Goal: Obtain resource: Download file/media

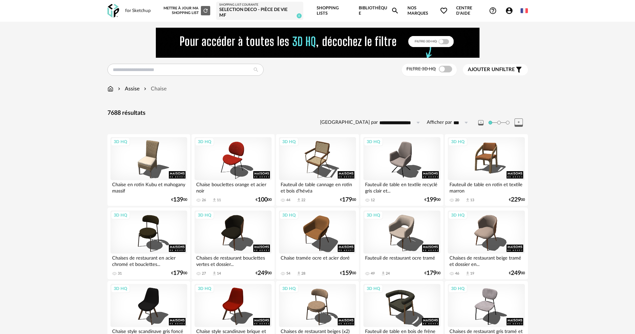
click at [384, 9] on link "Bibliothèque Magnify icon" at bounding box center [379, 11] width 40 height 22
click at [183, 72] on input "text" at bounding box center [185, 70] width 156 height 12
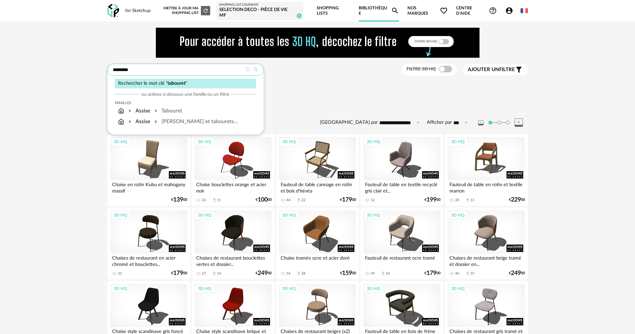
type input "********"
type input "**********"
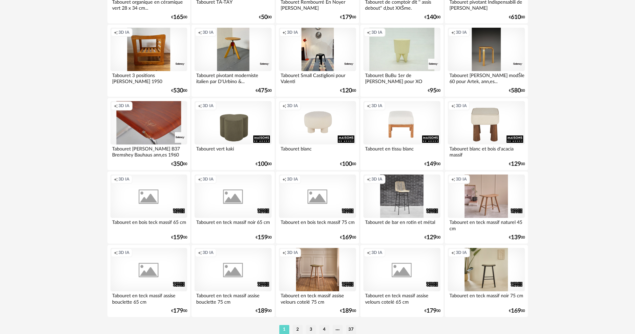
scroll to position [1312, 0]
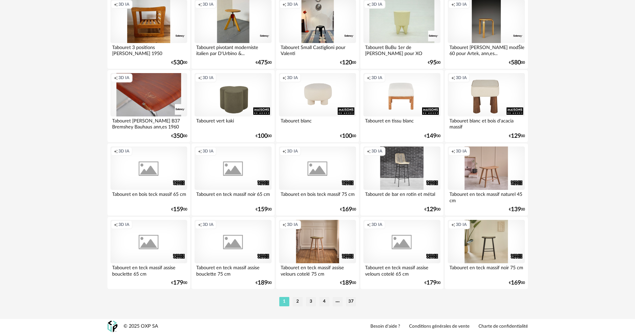
click at [298, 302] on li "2" at bounding box center [298, 301] width 10 height 9
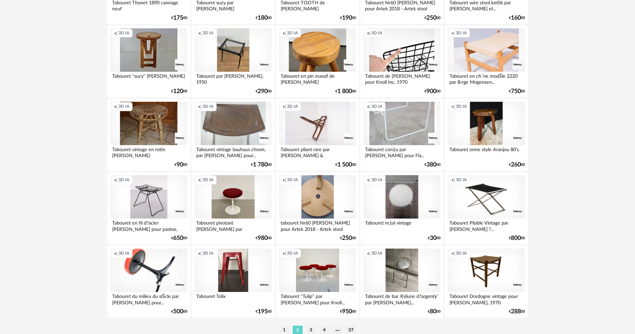
scroll to position [1312, 0]
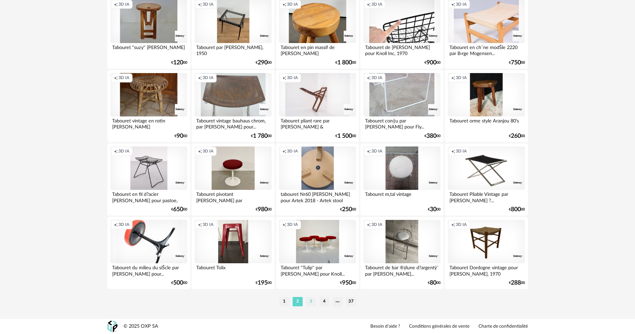
click at [311, 301] on li "3" at bounding box center [311, 301] width 10 height 9
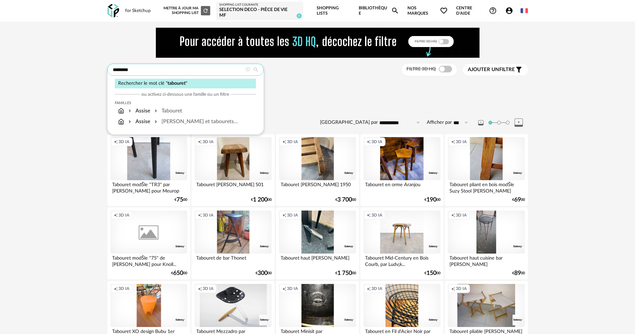
click at [218, 71] on input "********" at bounding box center [185, 70] width 156 height 12
click at [216, 71] on input "********" at bounding box center [185, 70] width 156 height 12
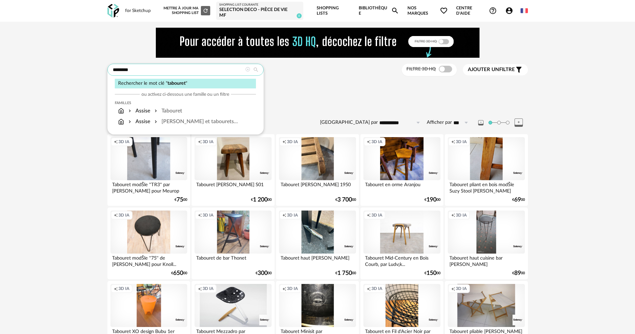
click at [216, 71] on input "********" at bounding box center [185, 70] width 156 height 12
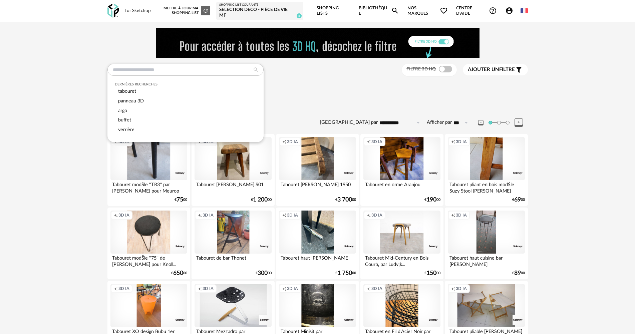
click at [305, 72] on div "Dernières recherches tabouret panneau 3D argo buffet verrière Filtre 3D HQ Ajou…" at bounding box center [317, 70] width 420 height 12
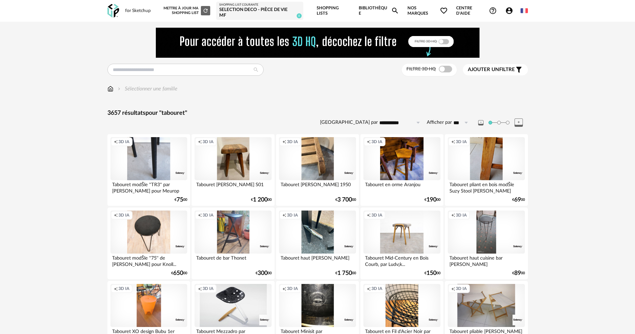
click at [111, 89] on img at bounding box center [110, 89] width 6 height 8
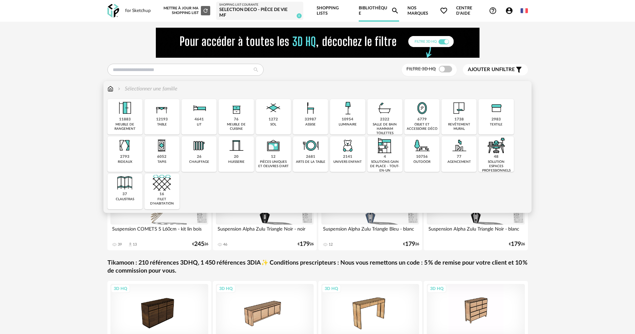
click at [313, 117] on div "33987" at bounding box center [311, 119] width 12 height 5
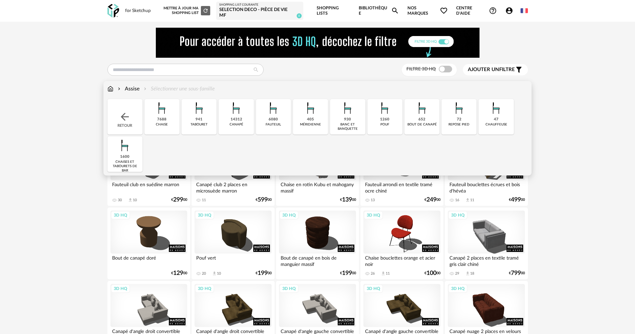
click at [199, 113] on img at bounding box center [199, 108] width 18 height 18
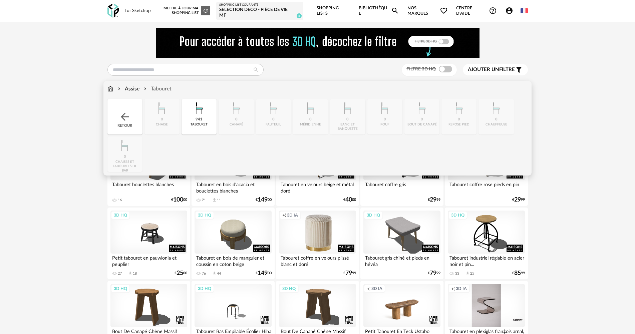
click at [127, 88] on div "Assise" at bounding box center [127, 89] width 23 height 8
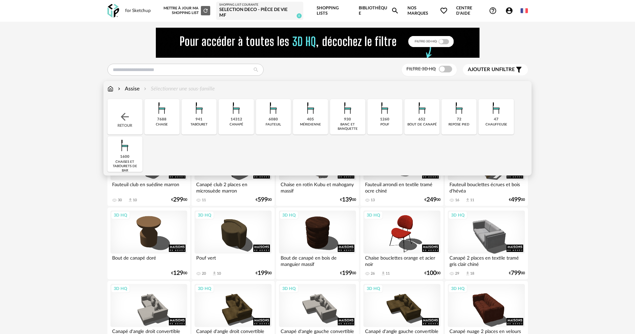
click at [129, 154] on div "1600" at bounding box center [124, 156] width 9 height 5
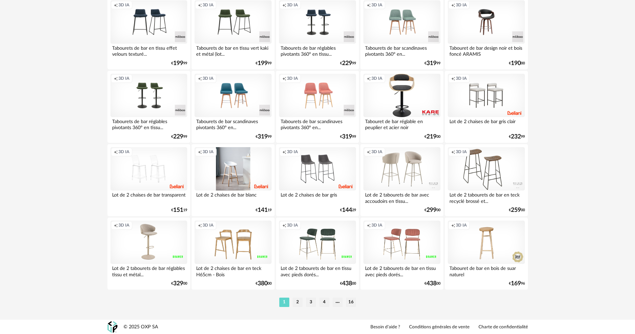
scroll to position [1312, 0]
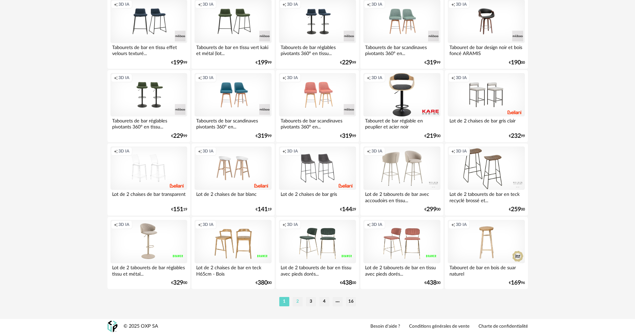
click at [297, 301] on li "2" at bounding box center [298, 301] width 10 height 9
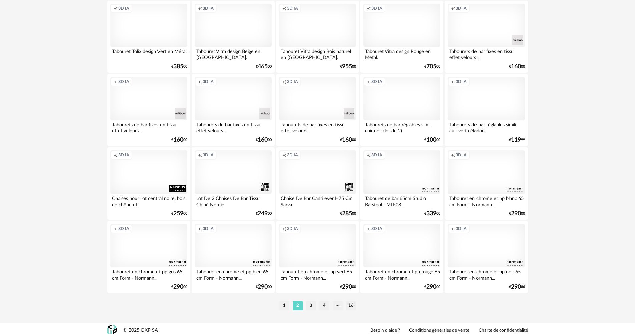
scroll to position [1312, 0]
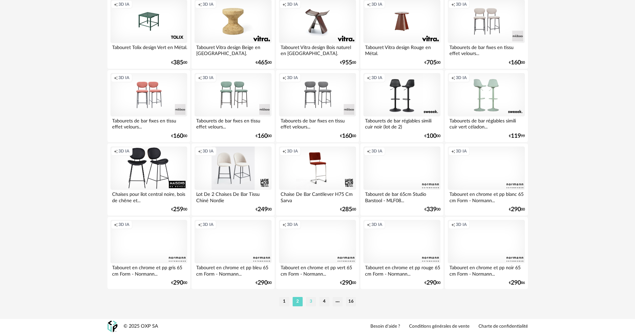
click at [315, 299] on li "3" at bounding box center [311, 301] width 10 height 9
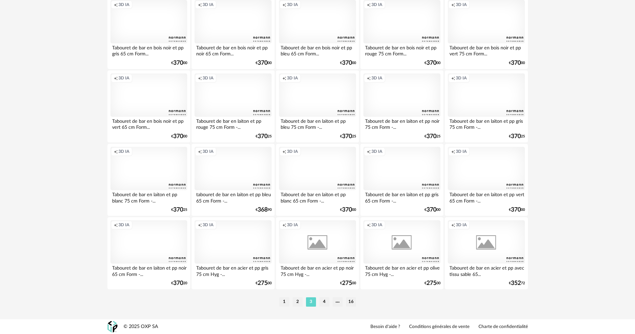
scroll to position [1312, 0]
click at [323, 299] on li "4" at bounding box center [324, 301] width 10 height 9
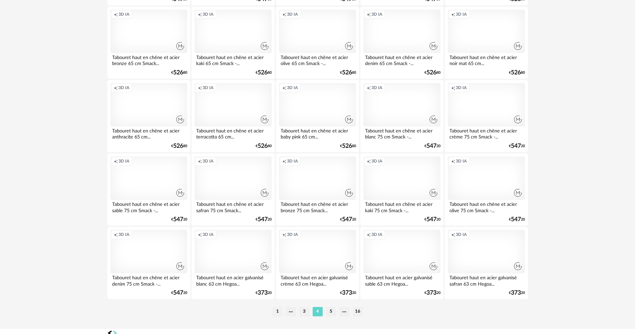
scroll to position [1312, 0]
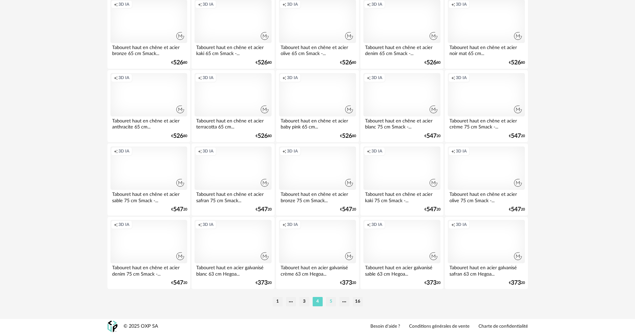
click at [329, 303] on li "5" at bounding box center [331, 301] width 10 height 9
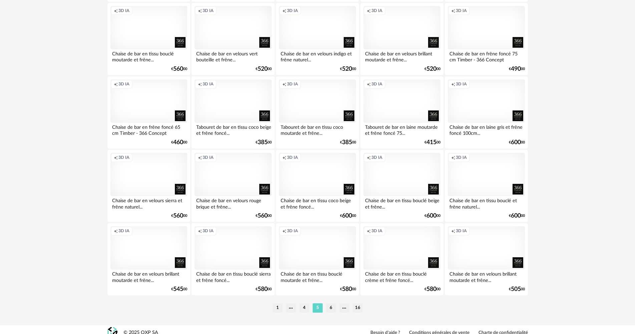
scroll to position [1312, 0]
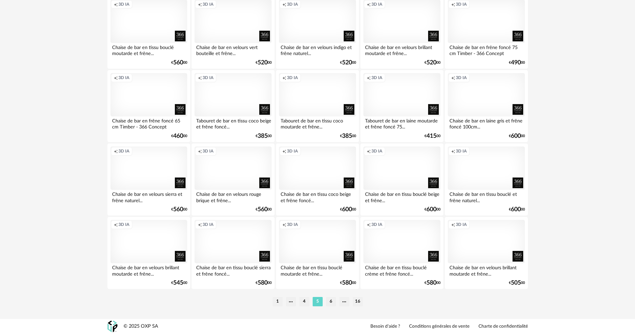
click at [326, 299] on li "6" at bounding box center [331, 301] width 10 height 9
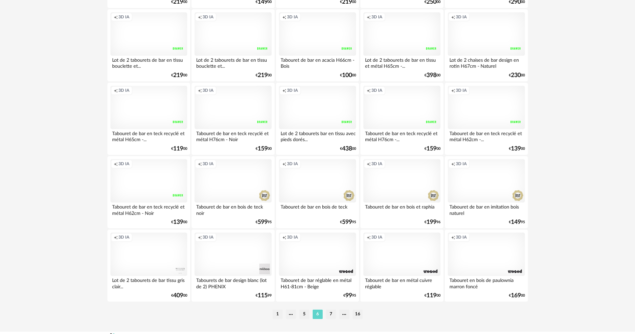
scroll to position [1312, 0]
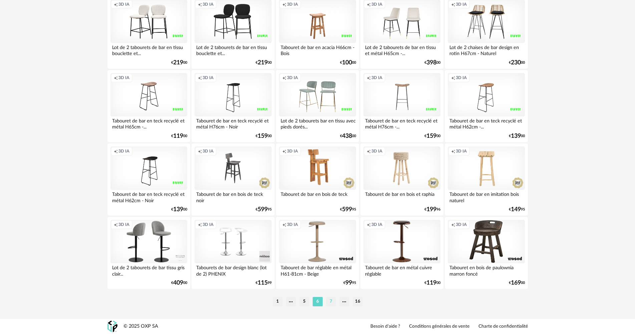
click at [333, 298] on li "7" at bounding box center [331, 301] width 10 height 9
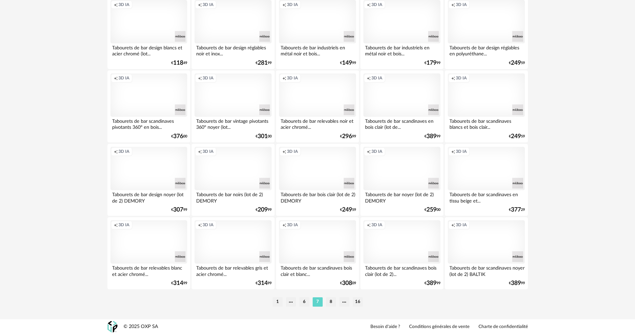
scroll to position [1312, 0]
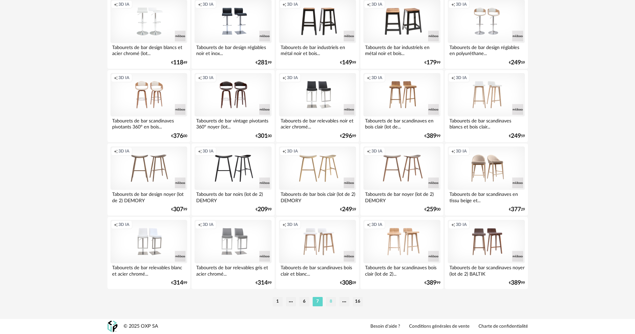
click at [330, 303] on li "8" at bounding box center [331, 301] width 10 height 9
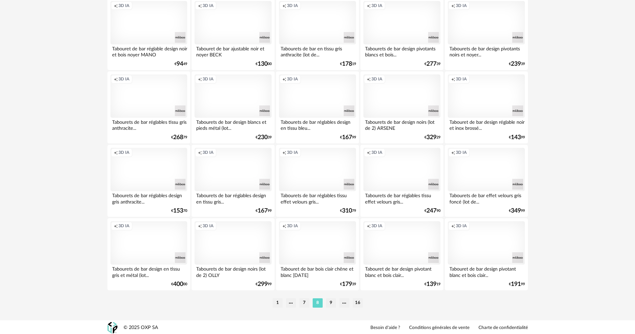
scroll to position [1312, 0]
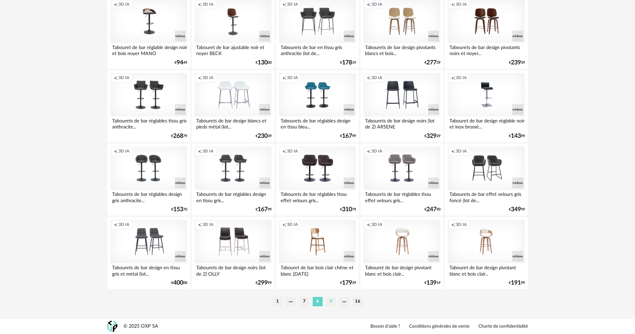
click at [328, 301] on li "9" at bounding box center [331, 301] width 10 height 9
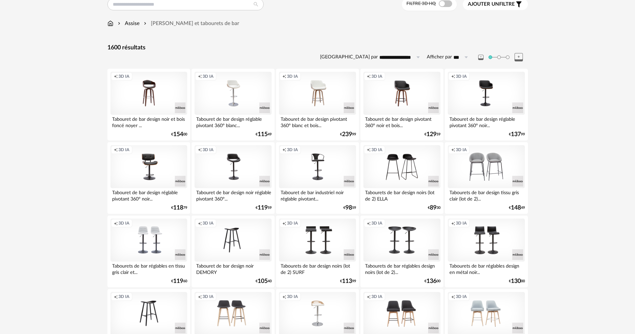
scroll to position [67, 0]
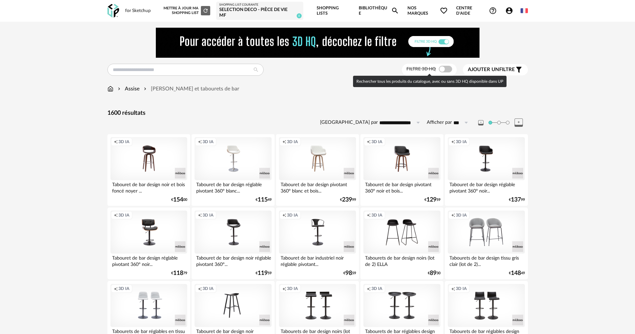
click at [447, 68] on span at bounding box center [445, 69] width 13 height 7
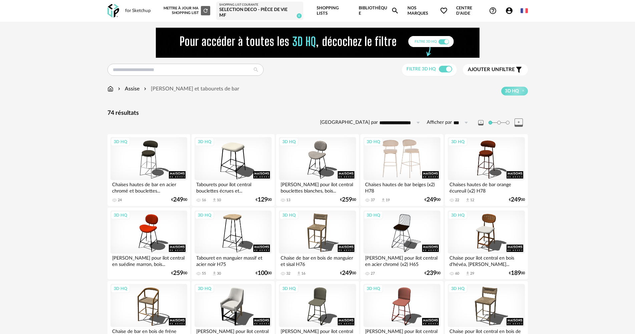
click at [399, 152] on div "3D HQ" at bounding box center [401, 158] width 77 height 43
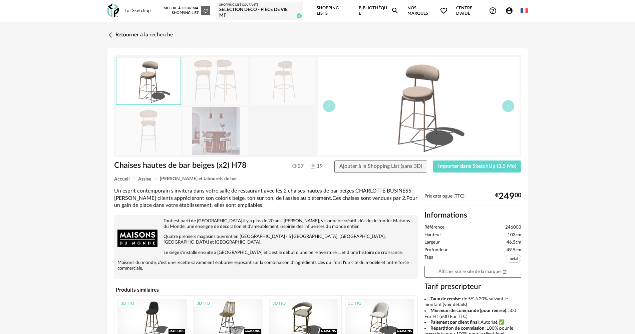
click at [224, 78] on img at bounding box center [215, 81] width 65 height 48
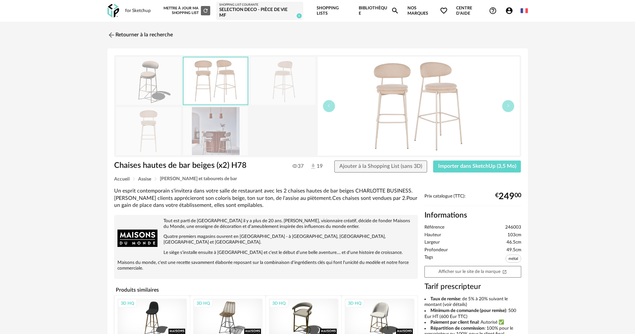
click at [282, 82] on img at bounding box center [283, 81] width 65 height 48
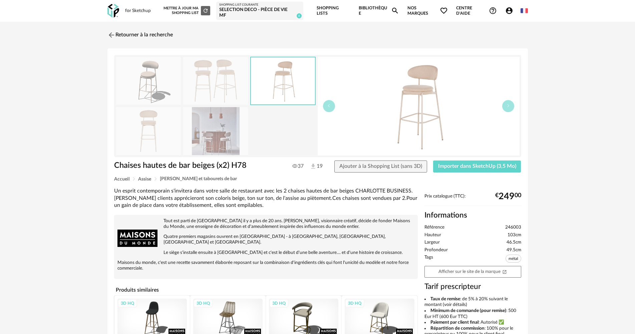
click at [167, 136] on img at bounding box center [148, 131] width 65 height 48
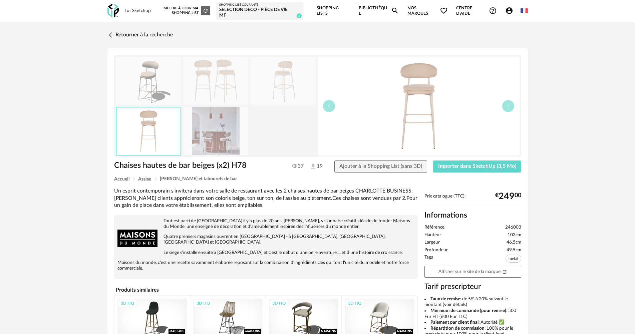
click at [207, 133] on img at bounding box center [215, 131] width 65 height 48
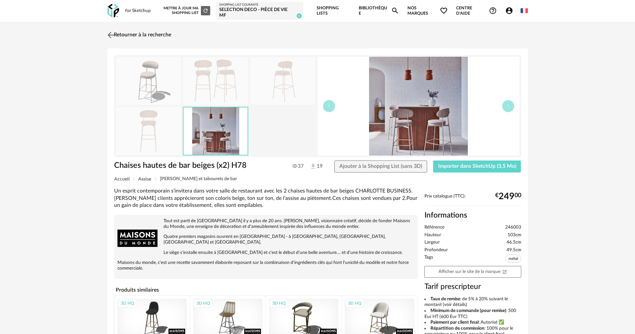
click at [112, 34] on img at bounding box center [111, 35] width 10 height 10
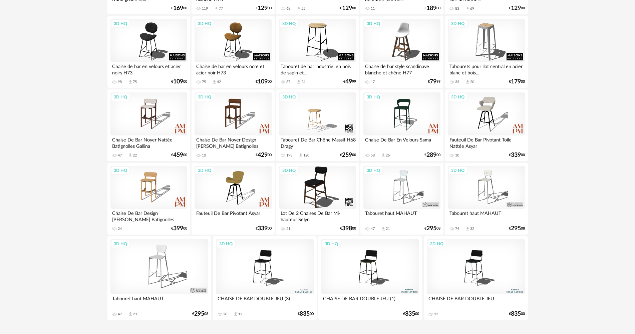
scroll to position [940, 0]
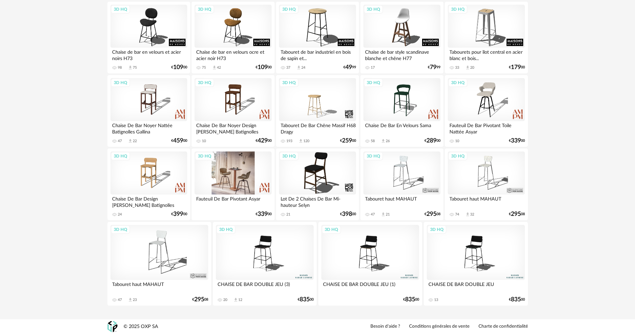
click at [249, 171] on div "3D HQ" at bounding box center [233, 172] width 77 height 43
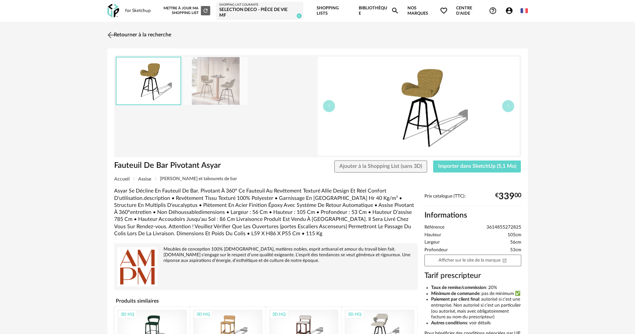
click at [107, 33] on img at bounding box center [111, 35] width 10 height 10
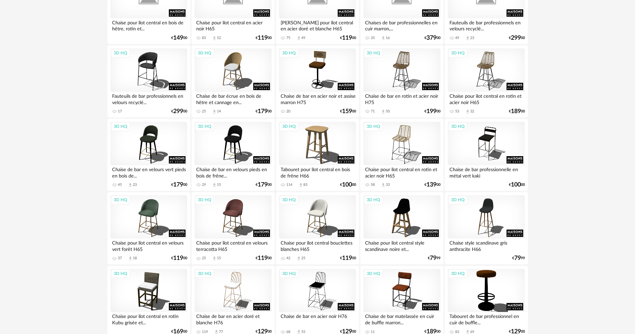
scroll to position [573, 0]
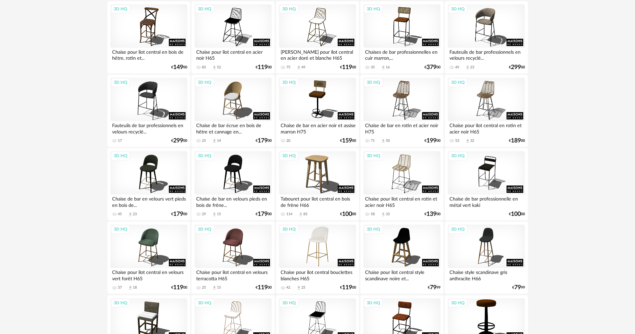
click at [320, 235] on div "3D HQ" at bounding box center [317, 246] width 77 height 43
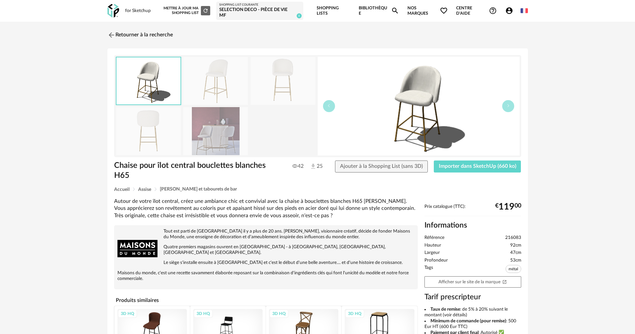
click at [221, 92] on img at bounding box center [215, 81] width 65 height 48
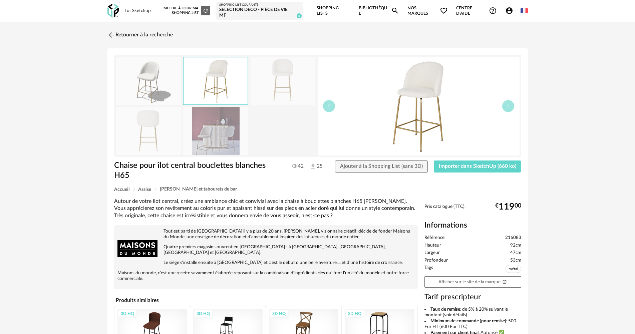
click at [276, 92] on img at bounding box center [283, 81] width 65 height 48
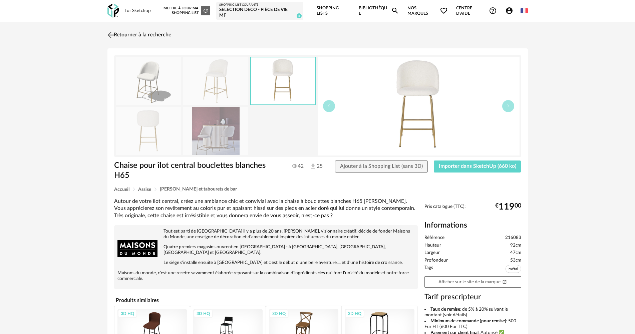
click at [110, 33] on img at bounding box center [111, 35] width 10 height 10
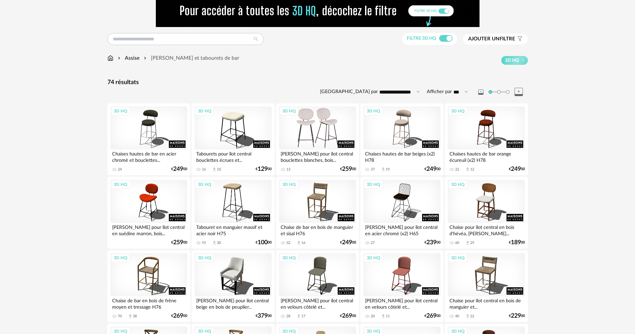
scroll to position [33, 0]
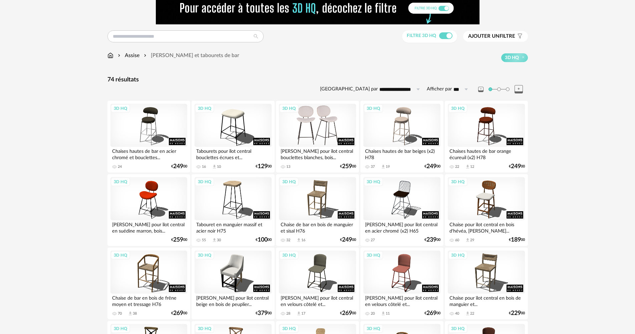
click at [329, 119] on div "3D HQ" at bounding box center [317, 125] width 77 height 43
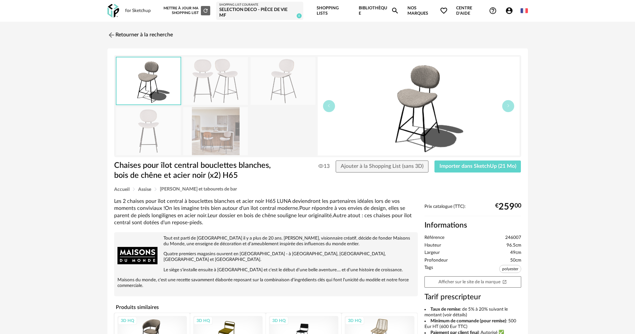
click at [208, 86] on img at bounding box center [215, 81] width 65 height 48
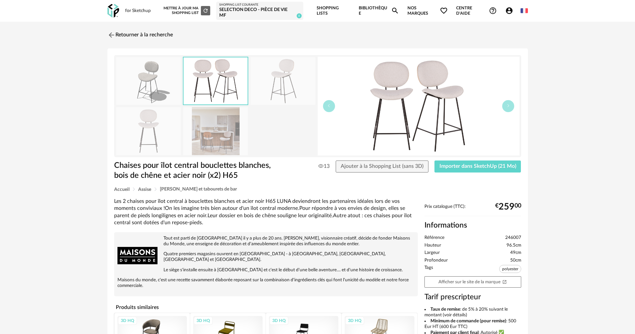
click at [267, 86] on img at bounding box center [283, 81] width 65 height 48
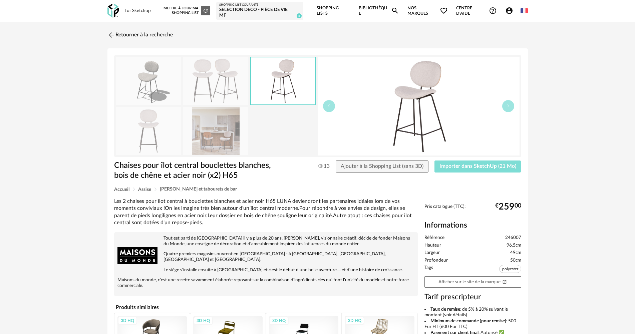
click at [473, 165] on span "Importer dans SketchUp (21 Mo)" at bounding box center [477, 165] width 77 height 5
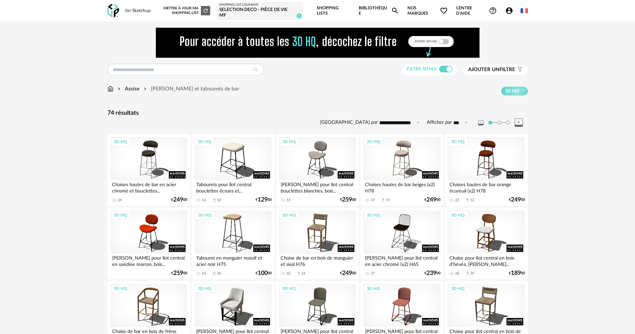
click at [248, 11] on div "Selection deco - Pièce de vie MF" at bounding box center [259, 13] width 81 height 12
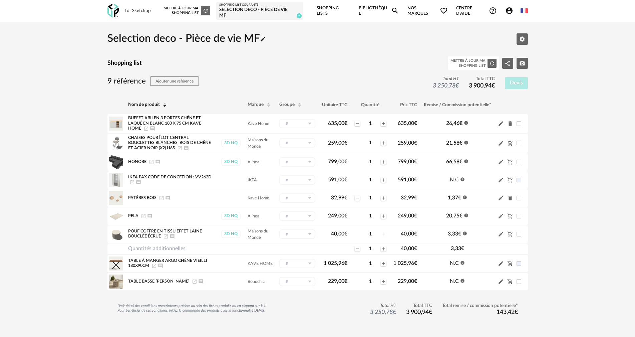
click at [370, 9] on link "Bibliothèque Magnify icon" at bounding box center [379, 11] width 40 height 22
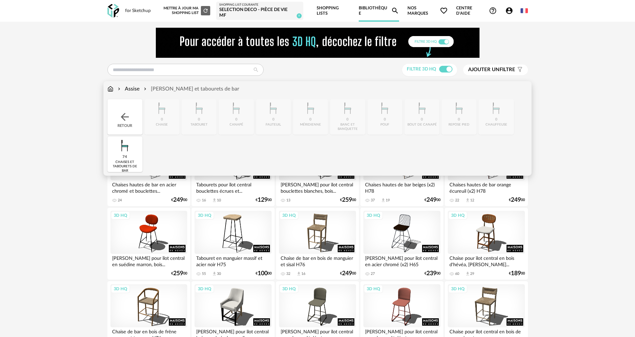
click at [131, 89] on div "Assise" at bounding box center [127, 89] width 23 height 8
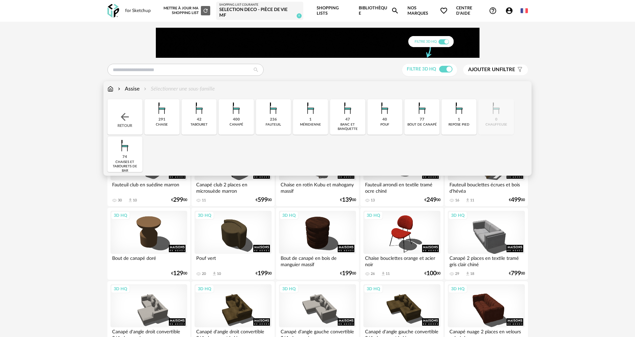
click at [155, 121] on div "291 [GEOGRAPHIC_DATA]" at bounding box center [161, 116] width 35 height 35
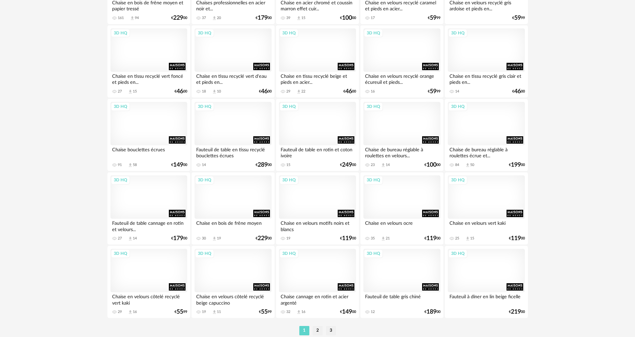
scroll to position [1310, 0]
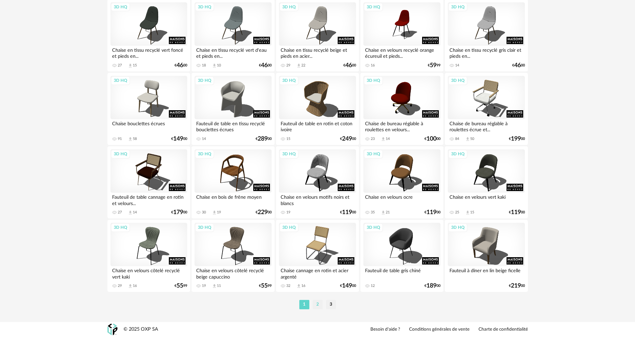
click at [317, 304] on li "2" at bounding box center [318, 304] width 10 height 9
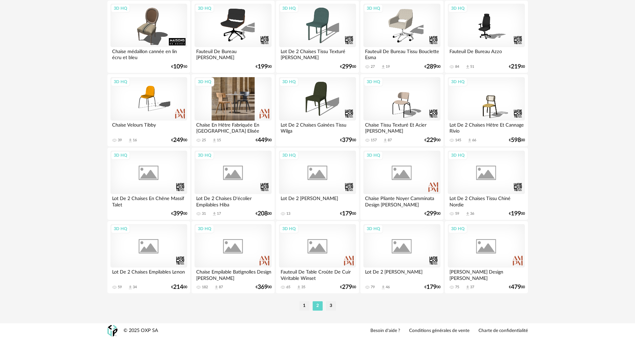
scroll to position [1310, 0]
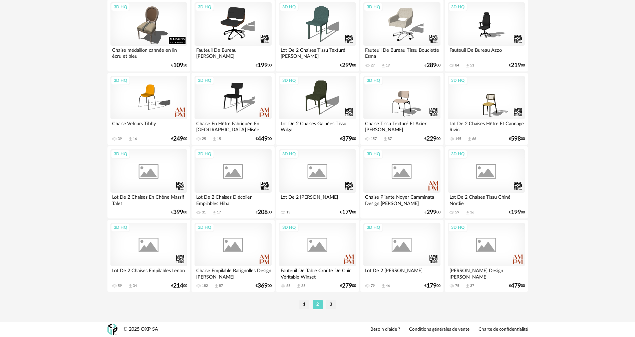
click at [332, 302] on li "3" at bounding box center [331, 304] width 10 height 9
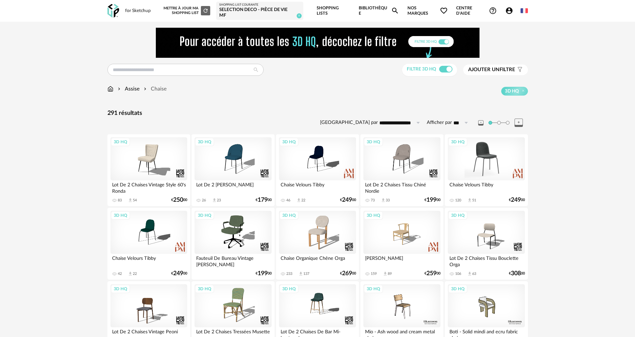
click at [484, 156] on div "3D HQ" at bounding box center [486, 158] width 77 height 43
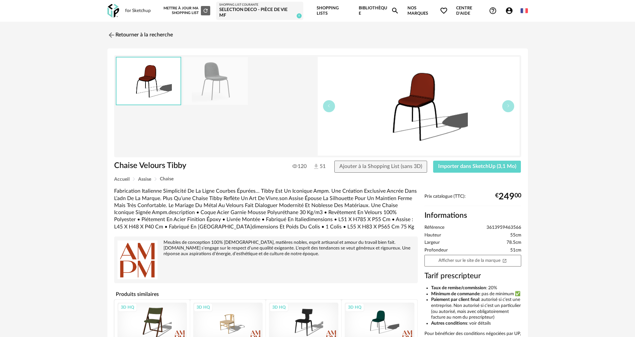
click at [221, 82] on img at bounding box center [215, 81] width 65 height 48
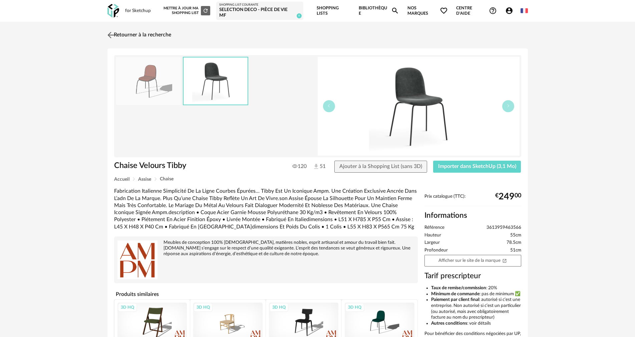
click at [111, 35] on img at bounding box center [111, 35] width 10 height 10
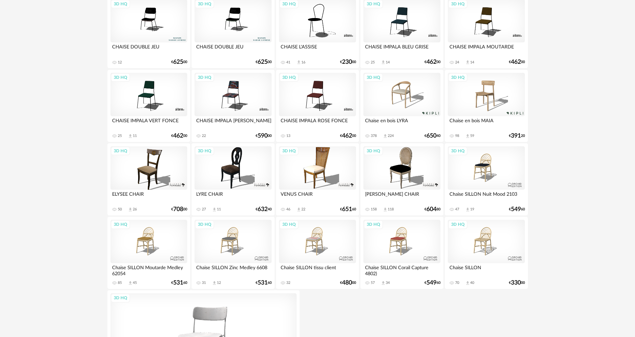
scroll to position [1298, 0]
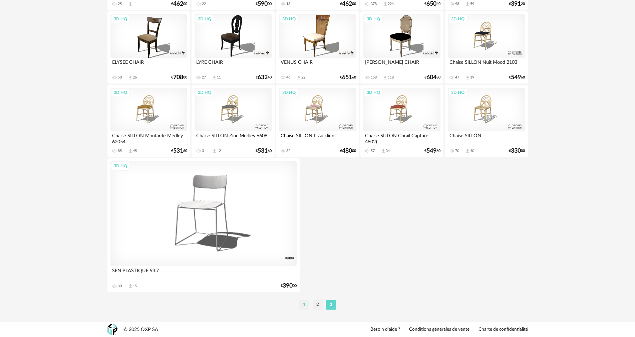
click at [306, 302] on li "1" at bounding box center [304, 304] width 10 height 9
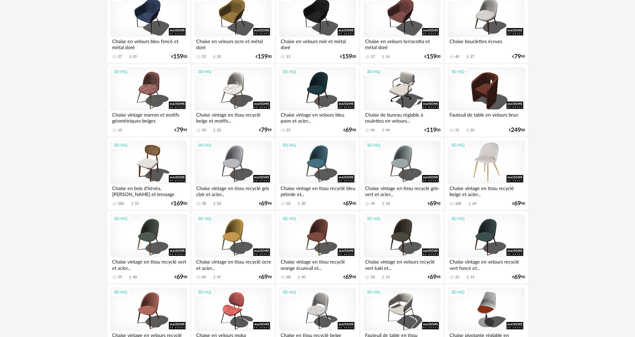
scroll to position [467, 0]
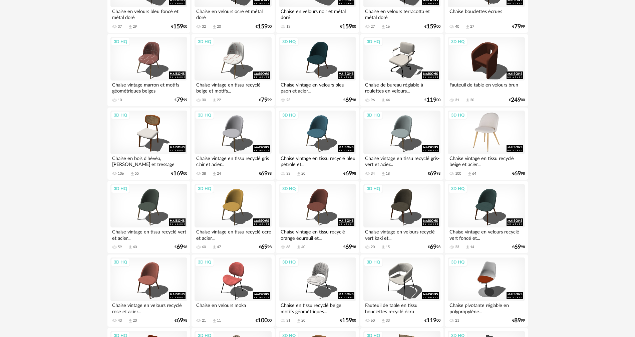
click at [489, 138] on div "3D HQ" at bounding box center [486, 131] width 77 height 43
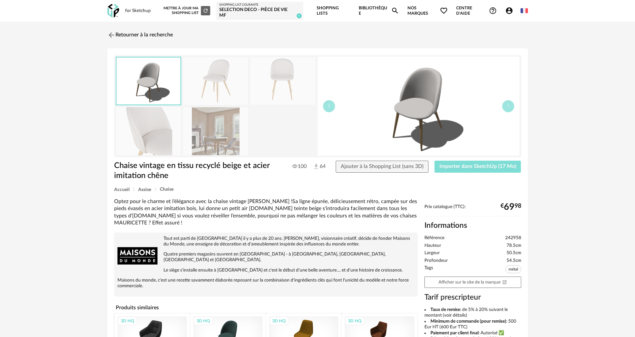
click at [477, 167] on span "Importer dans SketchUp (17 Mo)" at bounding box center [477, 165] width 77 height 5
click at [454, 167] on span "Importer dans SketchUp (17 Mo)" at bounding box center [477, 165] width 77 height 5
click at [434, 160] on button "Importer dans SketchUp (17 Mo)" at bounding box center [477, 166] width 87 height 12
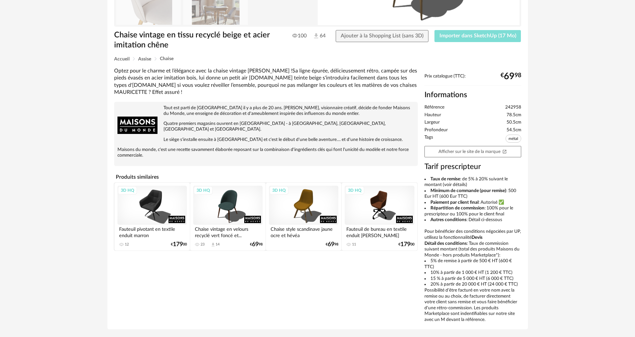
scroll to position [133, 0]
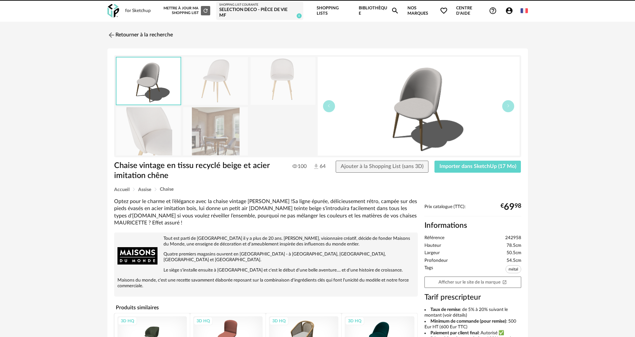
click at [358, 10] on div "Nouvelle shopping list Mettre à jour ma Shopping List Refresh icon Shopping Lis…" at bounding box center [343, 11] width 369 height 22
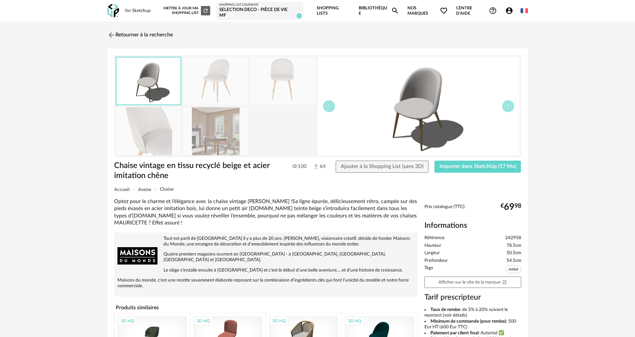
click at [361, 10] on link "Bibliothèque Magnify icon" at bounding box center [379, 11] width 40 height 22
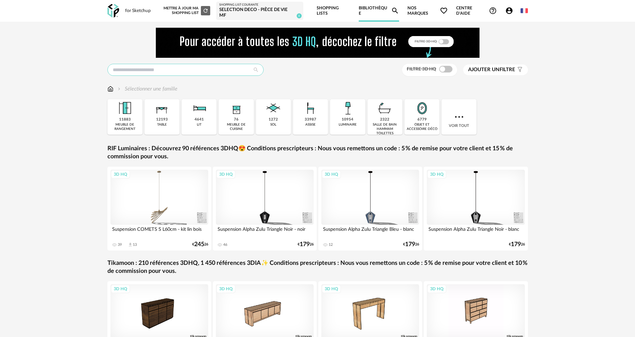
click at [142, 74] on input "text" at bounding box center [185, 70] width 156 height 12
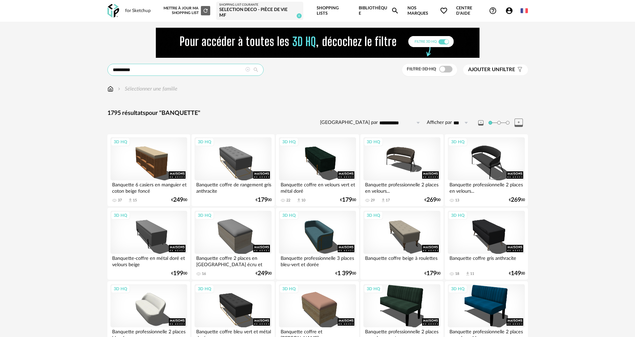
click at [146, 70] on input "*********" at bounding box center [185, 70] width 156 height 12
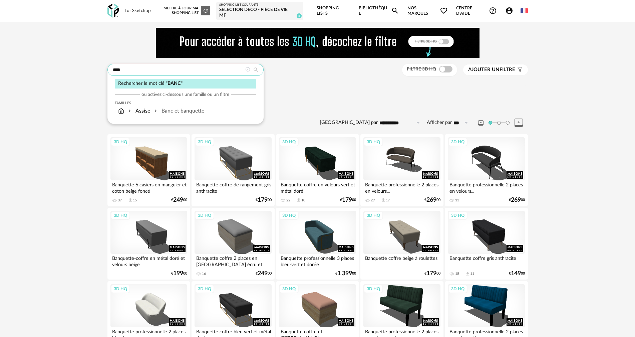
type input "****"
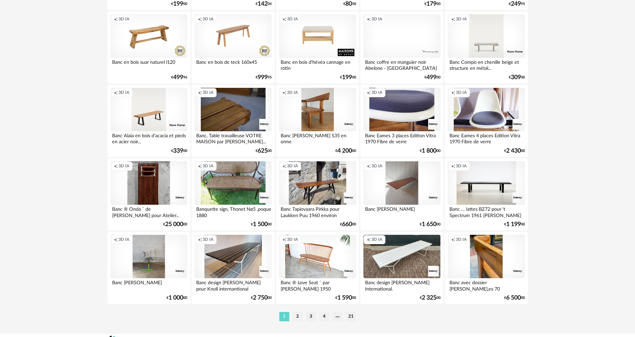
scroll to position [1310, 0]
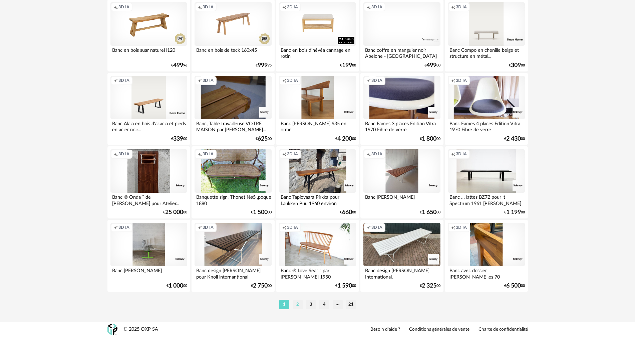
click at [297, 305] on li "2" at bounding box center [298, 304] width 10 height 9
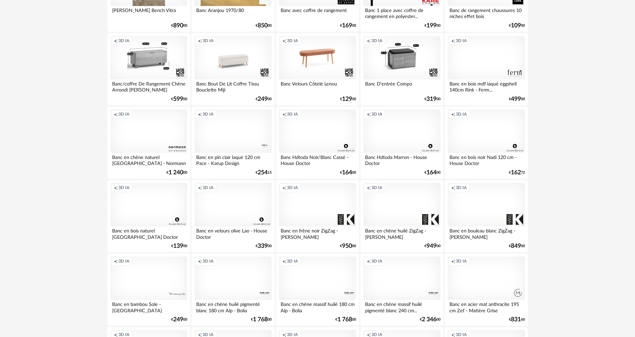
scroll to position [321, 0]
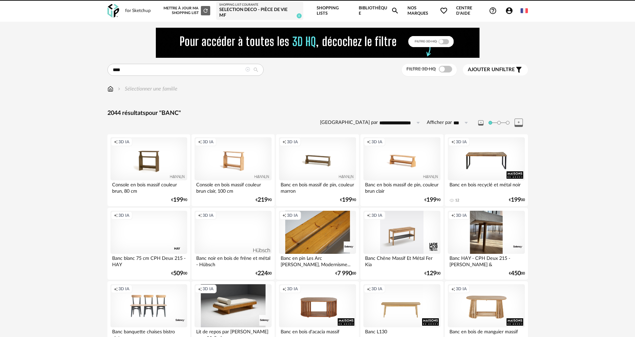
click at [383, 6] on link "Bibliothèque Magnify icon" at bounding box center [379, 11] width 40 height 22
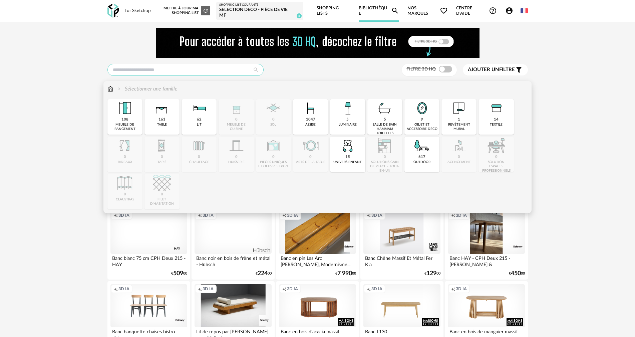
click at [155, 71] on input "text" at bounding box center [185, 70] width 156 height 12
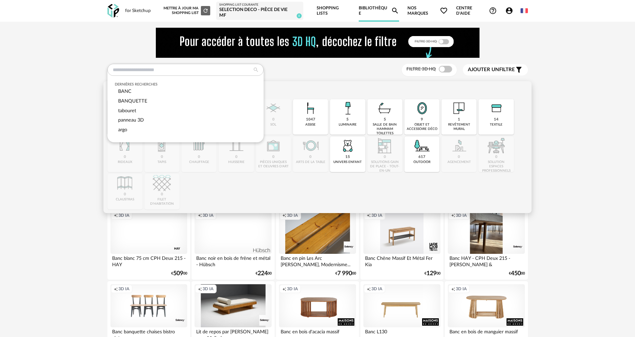
click at [310, 70] on div "Dernières recherches BANC BANQUETTE tabouret panneau 3D argo Filtre 3D HQ Ajout…" at bounding box center [317, 70] width 420 height 12
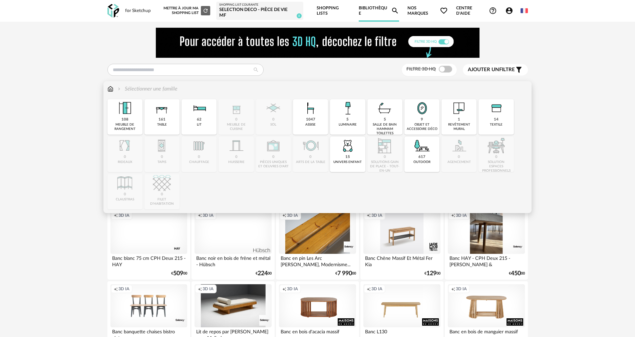
click at [111, 89] on img at bounding box center [110, 89] width 6 height 8
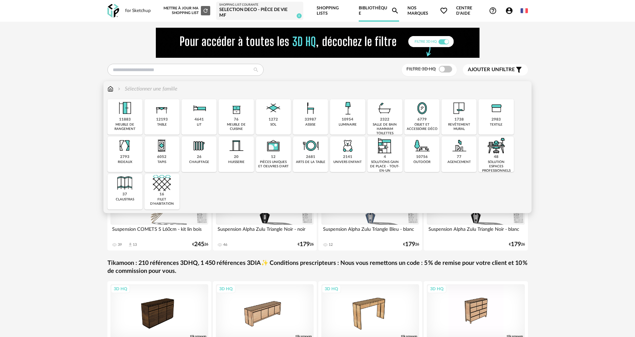
click at [308, 122] on div "33987" at bounding box center [311, 119] width 12 height 5
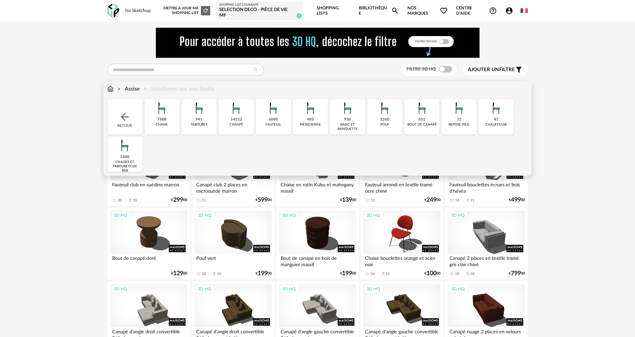
click at [271, 117] on div "6080" at bounding box center [273, 119] width 9 height 5
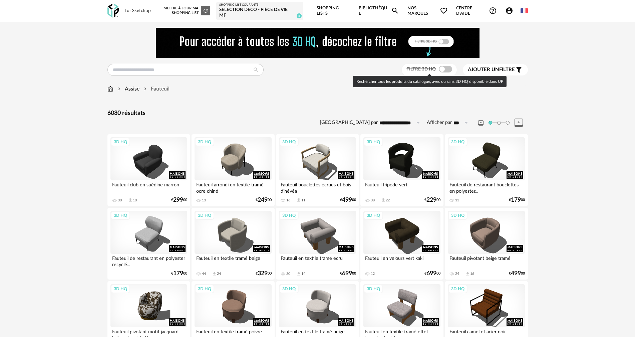
click at [442, 68] on span at bounding box center [445, 69] width 13 height 7
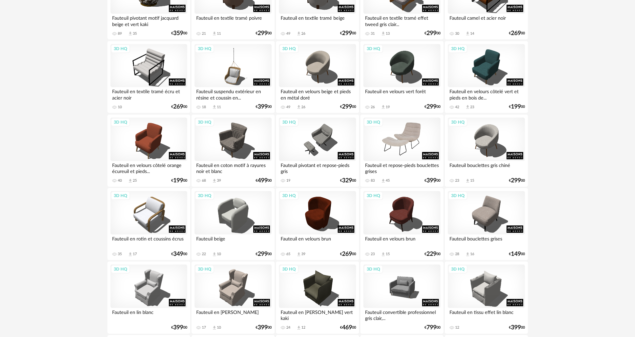
scroll to position [300, 0]
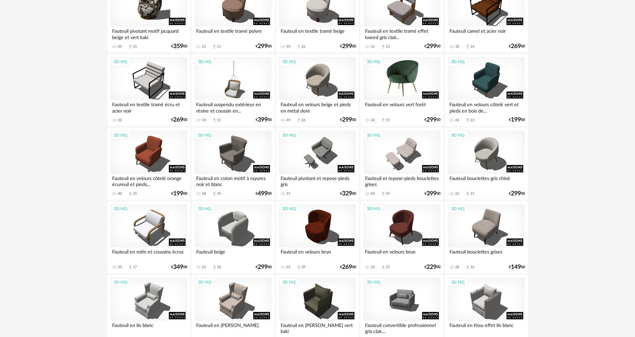
click at [399, 73] on div "3D HQ" at bounding box center [401, 78] width 77 height 43
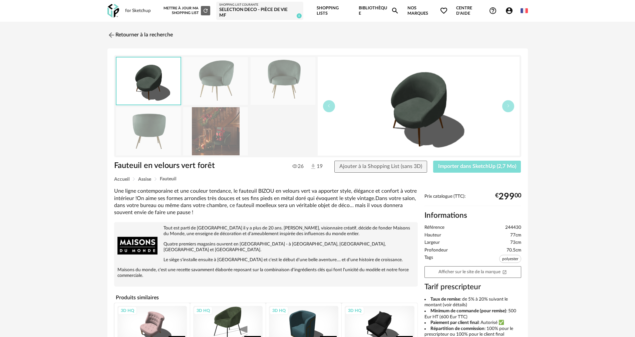
click at [473, 166] on span "Importer dans SketchUp (2,7 Mo)" at bounding box center [477, 165] width 78 height 5
click at [324, 8] on link "Shopping Lists" at bounding box center [334, 11] width 34 height 22
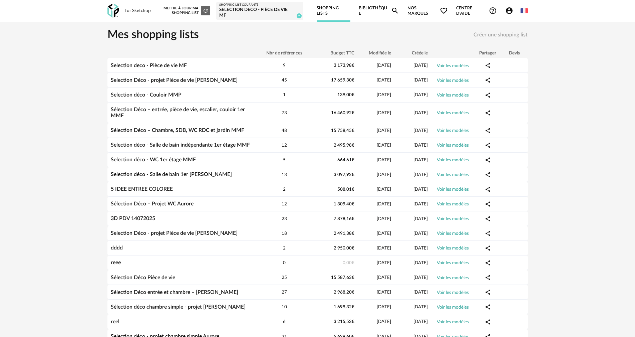
click at [368, 11] on link "Bibliothèque Magnify icon" at bounding box center [379, 11] width 40 height 22
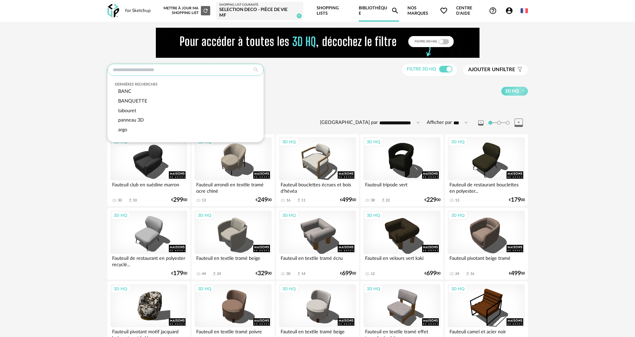
click at [171, 70] on input "text" at bounding box center [185, 70] width 156 height 12
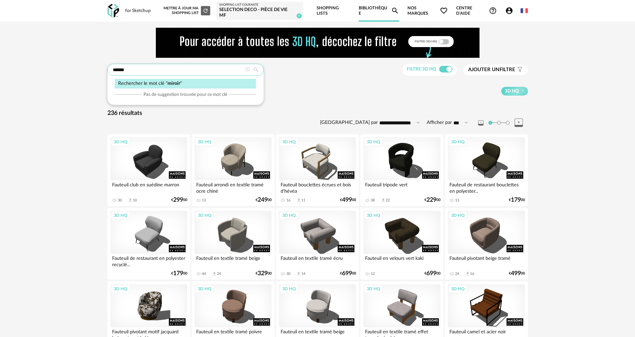
type input "******"
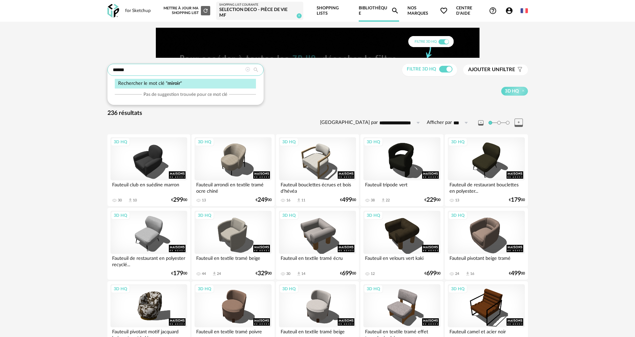
type input "**********"
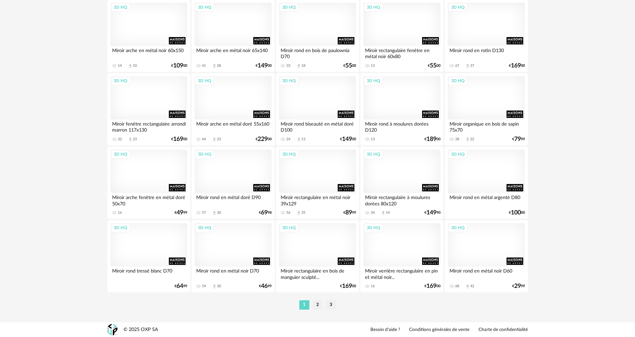
scroll to position [1310, 0]
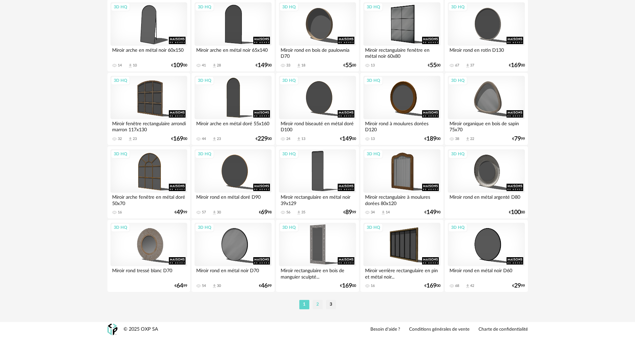
click at [320, 303] on li "2" at bounding box center [318, 304] width 10 height 9
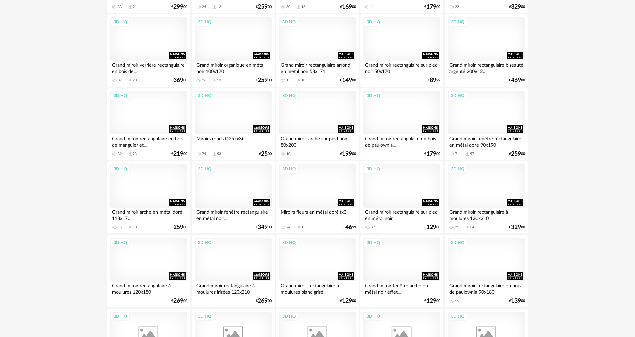
scroll to position [634, 0]
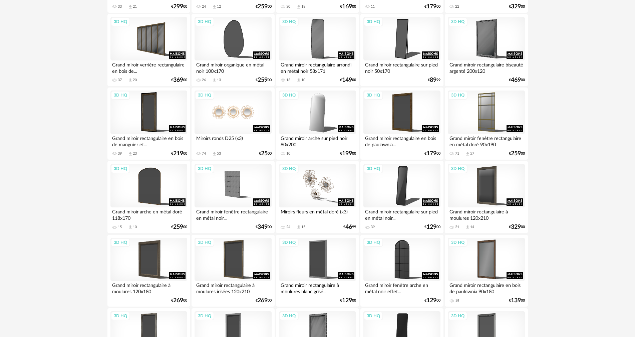
click at [237, 118] on div "3D HQ" at bounding box center [233, 111] width 77 height 43
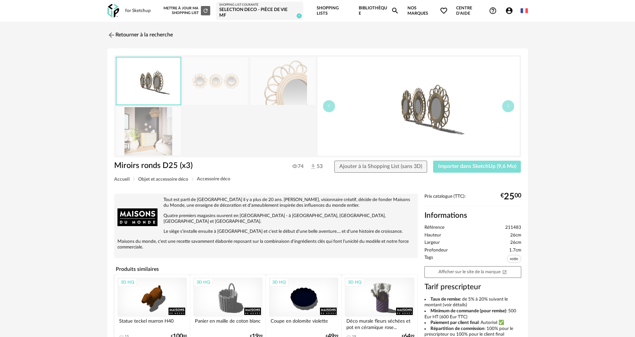
click at [452, 166] on span "Importer dans SketchUp (9,6 Mo)" at bounding box center [477, 165] width 78 height 5
click at [120, 35] on link "Retourner à la recherche" at bounding box center [138, 35] width 65 height 15
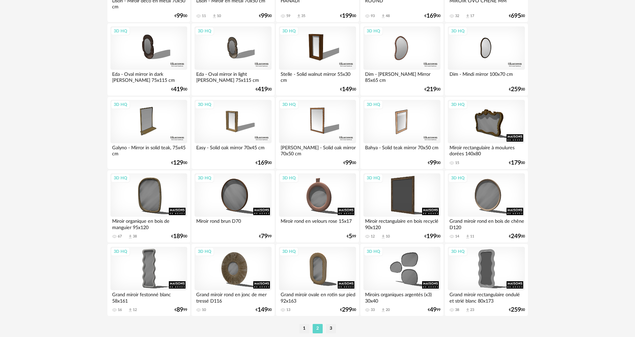
scroll to position [1310, 0]
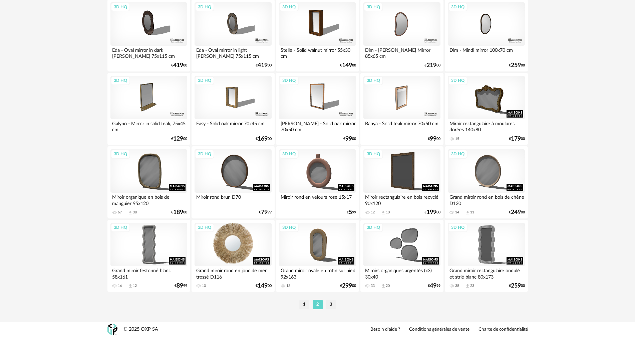
click at [240, 238] on div "3D HQ" at bounding box center [233, 244] width 77 height 43
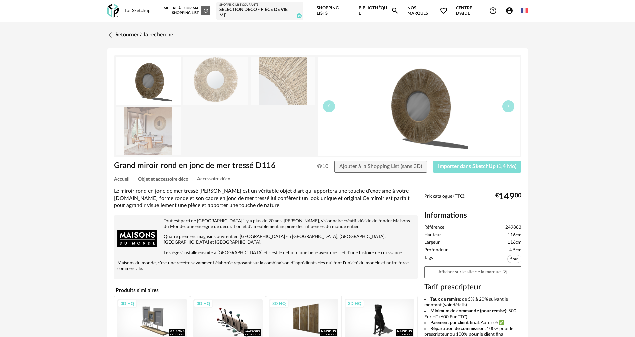
click at [461, 166] on span "Importer dans SketchUp (1,4 Mo)" at bounding box center [477, 165] width 78 height 5
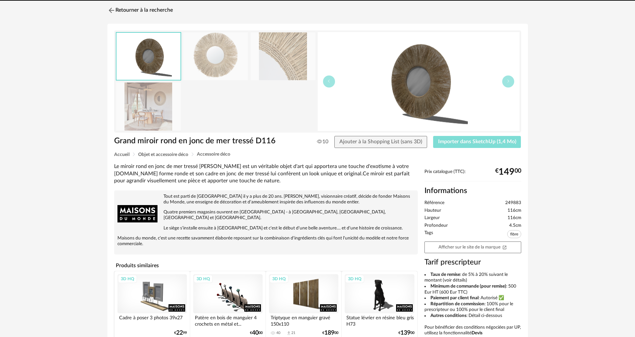
scroll to position [100, 0]
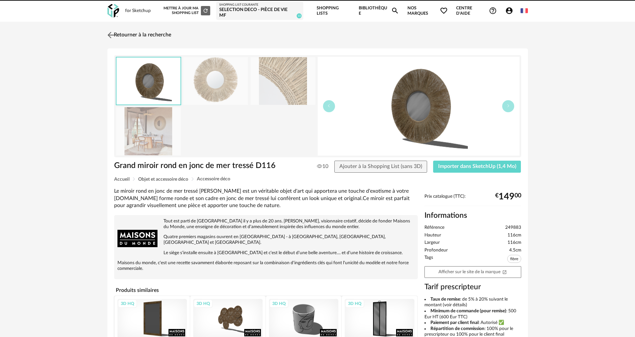
click at [115, 34] on img at bounding box center [111, 35] width 10 height 10
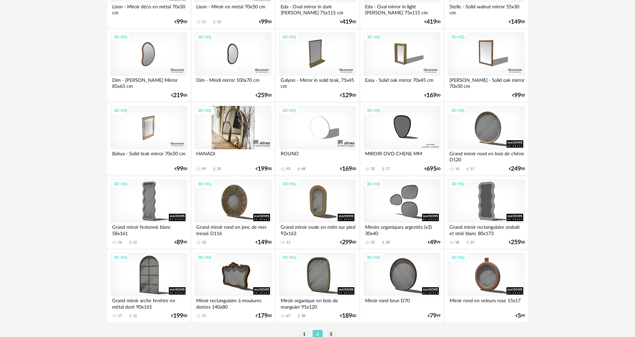
scroll to position [1310, 0]
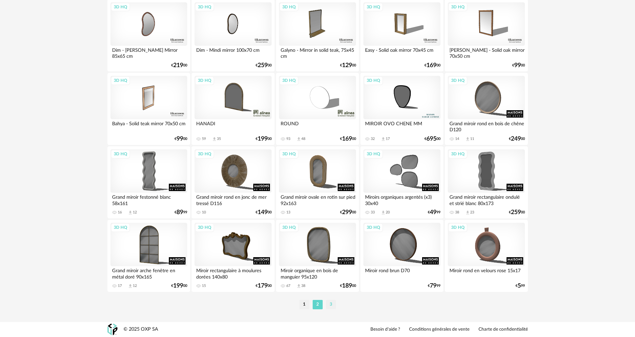
click at [333, 303] on li "3" at bounding box center [331, 304] width 10 height 9
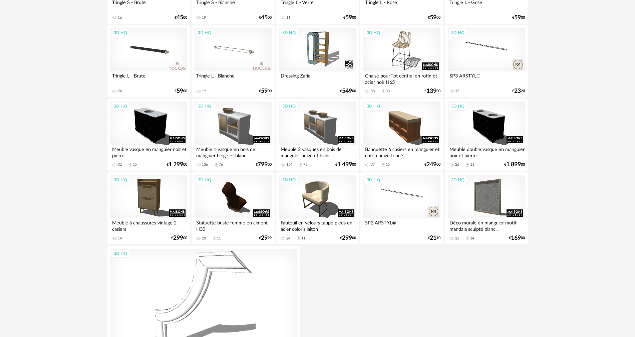
scroll to position [784, 0]
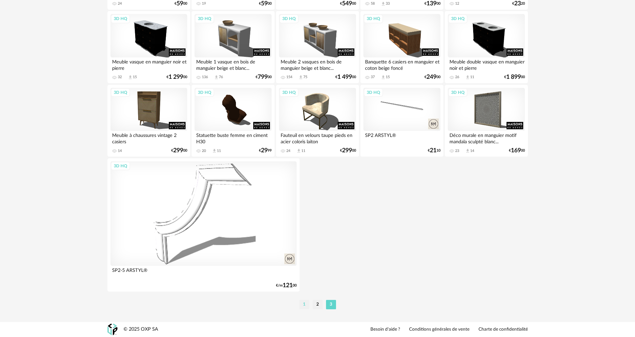
click at [303, 302] on li "1" at bounding box center [304, 304] width 10 height 9
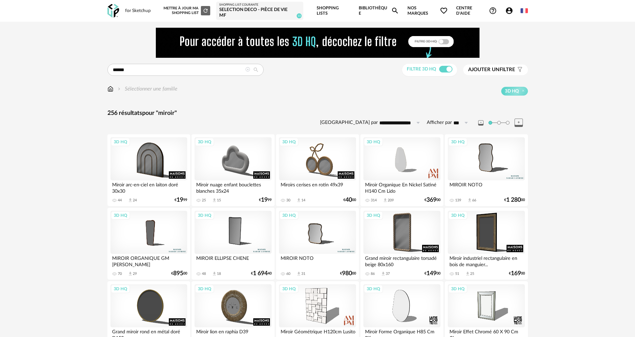
click at [327, 9] on link "Shopping Lists" at bounding box center [334, 11] width 34 height 22
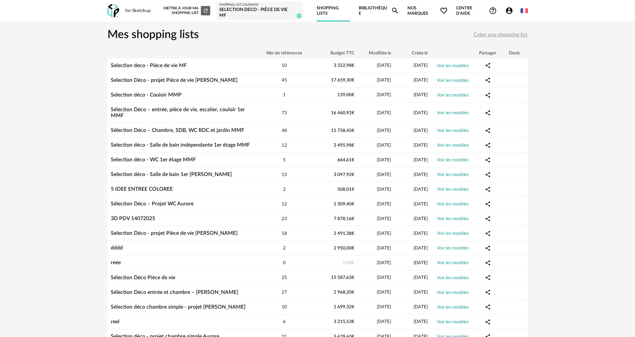
click at [376, 8] on link "Bibliothèque Magnify icon" at bounding box center [379, 11] width 40 height 22
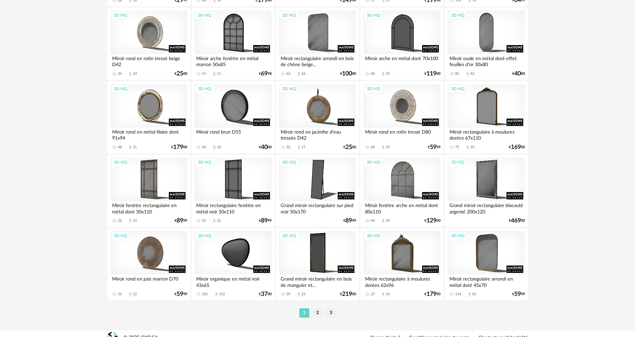
scroll to position [1310, 0]
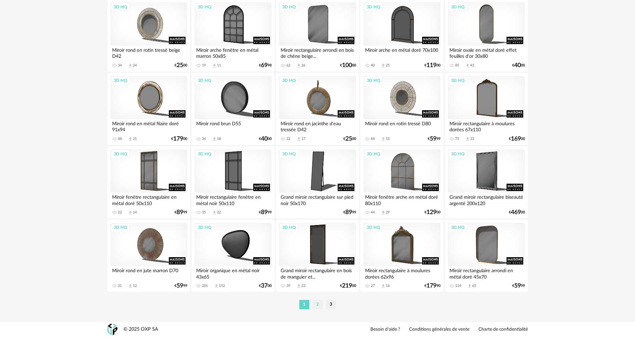
click at [320, 304] on li "2" at bounding box center [318, 304] width 10 height 9
type input "******"
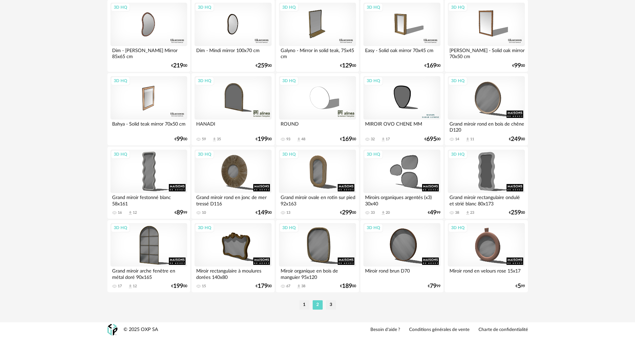
scroll to position [1310, 0]
click at [334, 303] on li "3" at bounding box center [331, 304] width 10 height 9
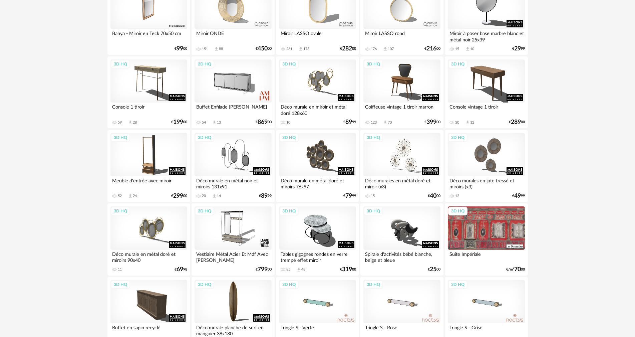
scroll to position [300, 0]
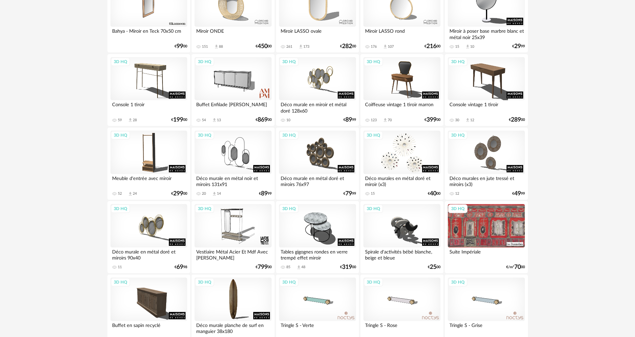
click at [383, 144] on div "3D HQ" at bounding box center [401, 151] width 77 height 43
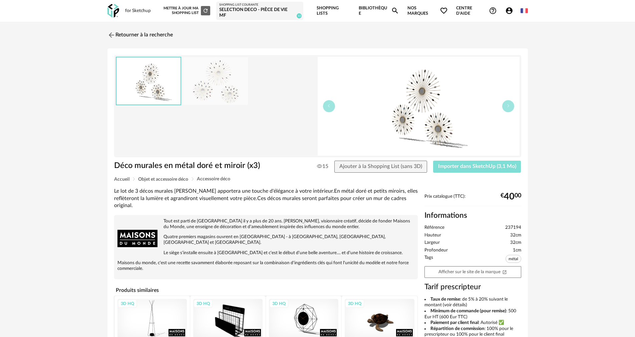
drag, startPoint x: 452, startPoint y: 168, endPoint x: 462, endPoint y: 152, distance: 18.8
click at [453, 169] on button "Importer dans SketchUp (3,1 Mo)" at bounding box center [477, 166] width 88 height 12
click at [433, 160] on button "Importer dans SketchUp (3,1 Mo)" at bounding box center [477, 166] width 88 height 12
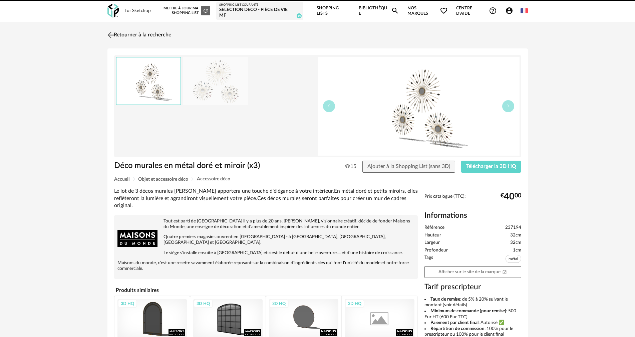
click at [131, 31] on link "Retourner à la recherche" at bounding box center [138, 35] width 65 height 15
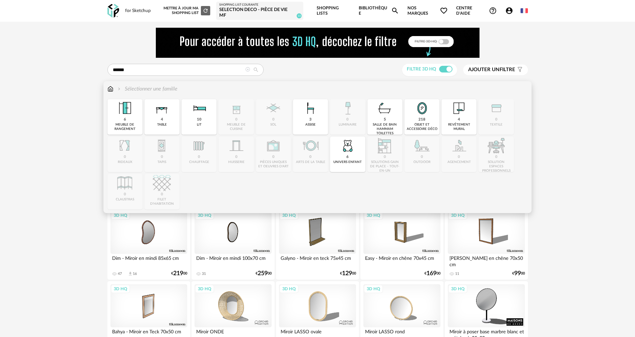
click at [111, 88] on img at bounding box center [110, 89] width 6 height 8
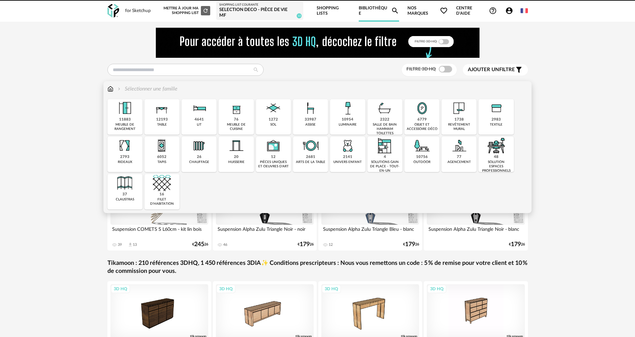
click at [410, 109] on div "6779 objet et accessoire déco" at bounding box center [421, 116] width 35 height 35
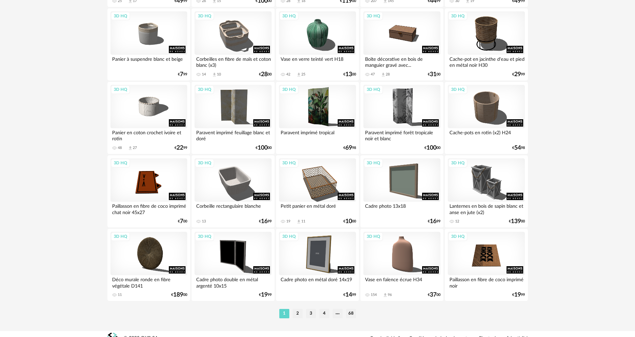
scroll to position [1310, 0]
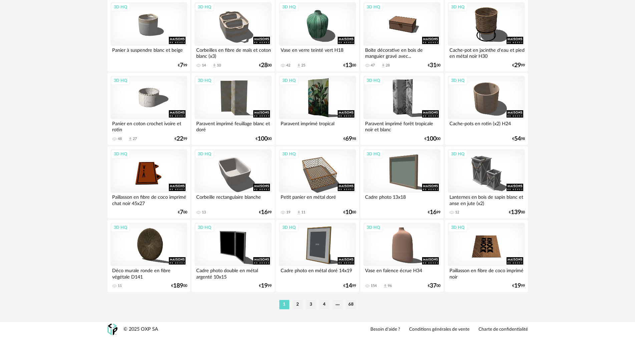
click at [296, 306] on li "2" at bounding box center [298, 304] width 10 height 9
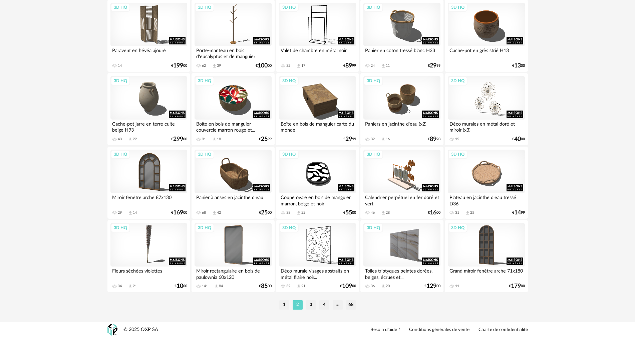
scroll to position [1310, 0]
click at [312, 300] on li "3" at bounding box center [311, 304] width 10 height 9
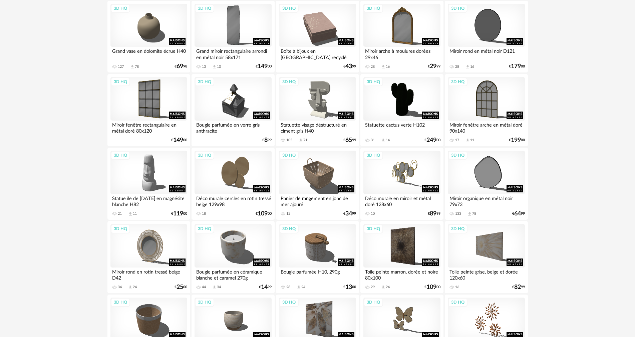
scroll to position [1143, 0]
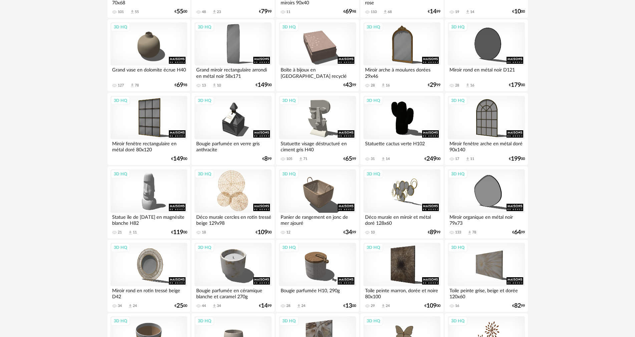
click at [238, 189] on div "3D HQ" at bounding box center [233, 190] width 77 height 43
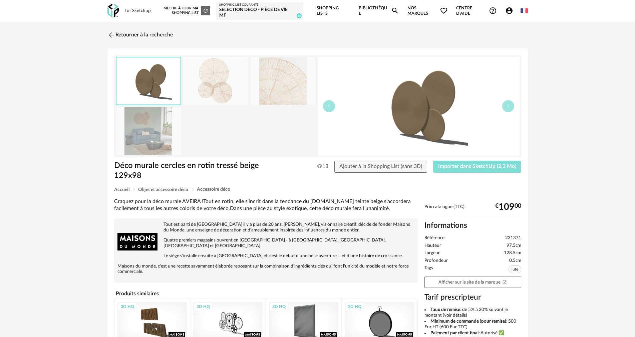
click at [469, 169] on button "Importer dans SketchUp (2,2 Mo)" at bounding box center [477, 166] width 88 height 12
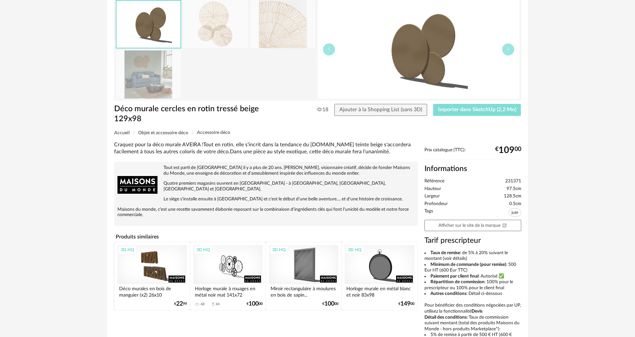
scroll to position [67, 0]
